Goal: Task Accomplishment & Management: Manage account settings

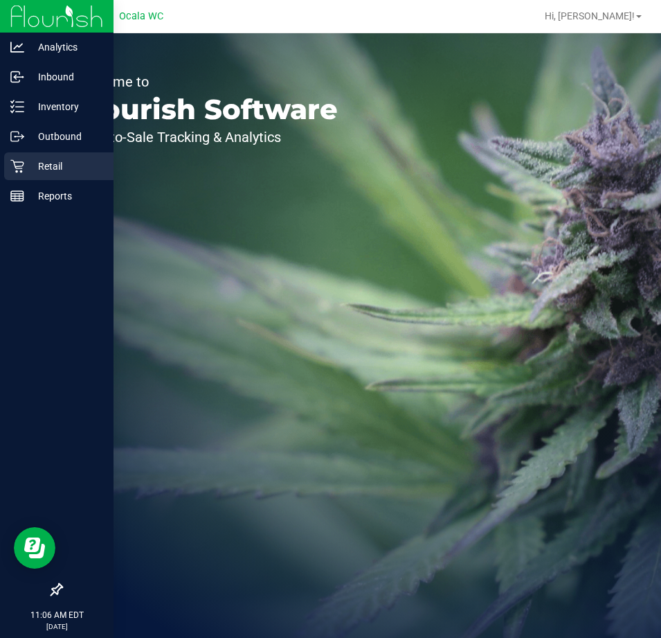
click at [21, 175] on div "Retail" at bounding box center [58, 166] width 109 height 28
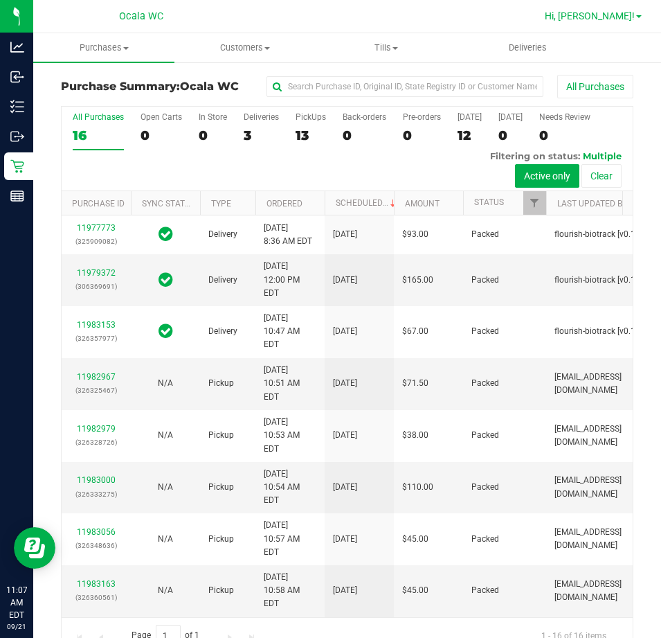
click at [623, 17] on span "Hi, [PERSON_NAME]!" at bounding box center [590, 15] width 90 height 11
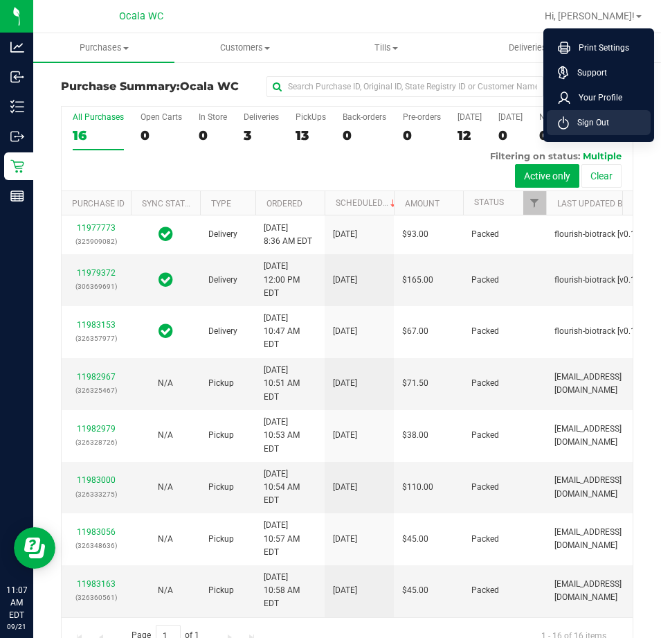
click at [622, 116] on li "Sign Out" at bounding box center [599, 122] width 104 height 25
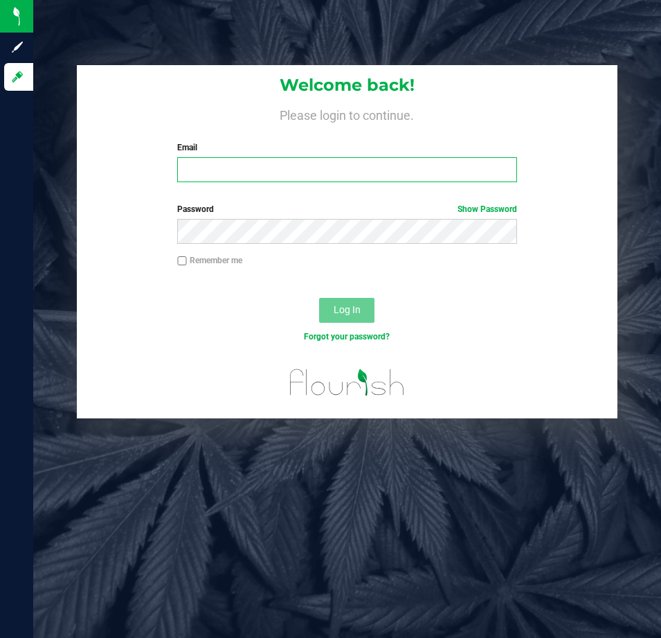
click at [303, 169] on input "Email" at bounding box center [347, 169] width 340 height 25
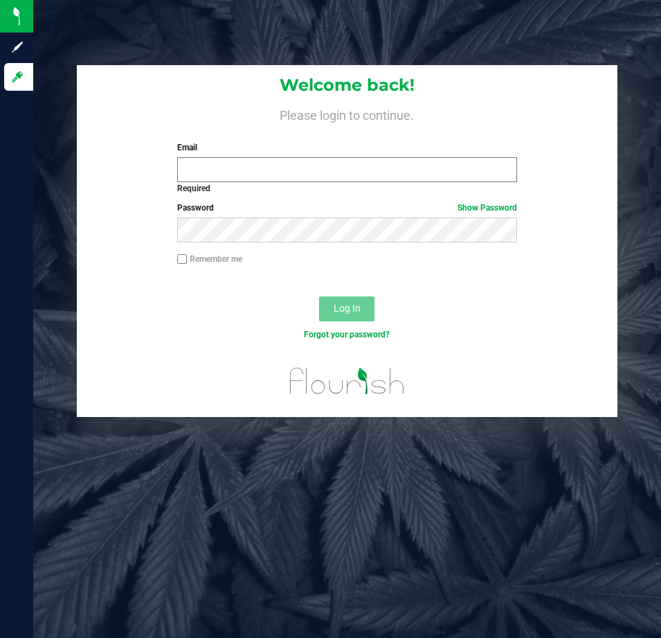
drag, startPoint x: 277, startPoint y: 156, endPoint x: 273, endPoint y: 166, distance: 11.2
click at [274, 162] on div "Email Required Please format your email correctly." at bounding box center [347, 160] width 361 height 39
click at [272, 168] on input "Email" at bounding box center [347, 169] width 340 height 25
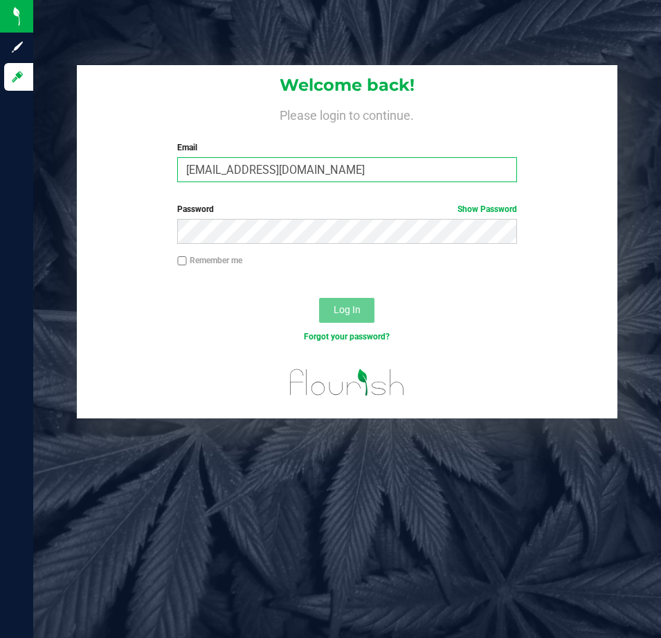
type input "[EMAIL_ADDRESS][DOMAIN_NAME]"
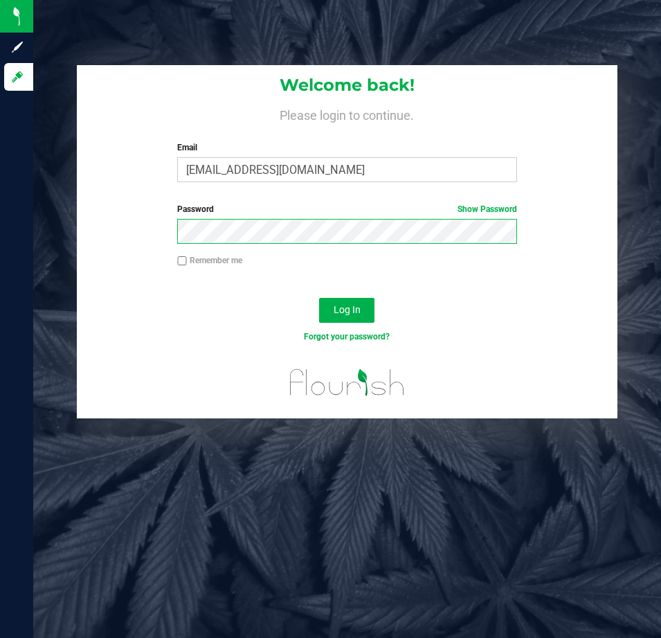
click at [319, 298] on button "Log In" at bounding box center [346, 310] width 55 height 25
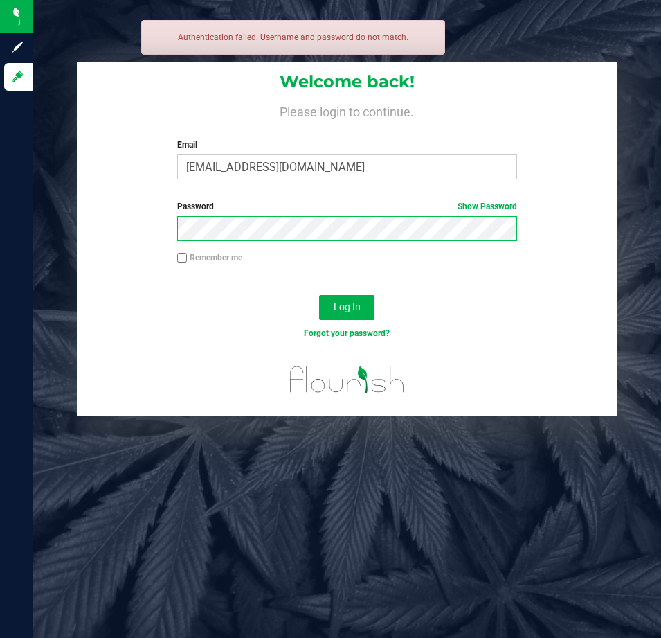
click at [319, 295] on button "Log In" at bounding box center [346, 307] width 55 height 25
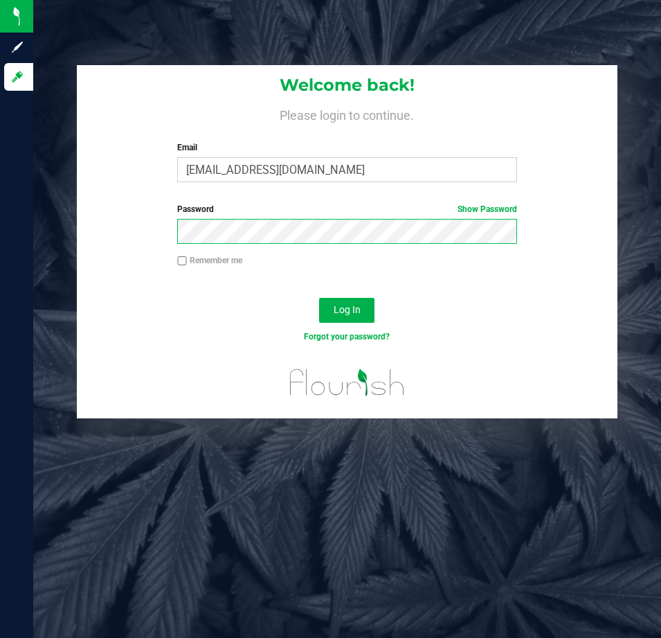
click at [319, 298] on button "Log In" at bounding box center [346, 310] width 55 height 25
